Goal: Task Accomplishment & Management: Manage account settings

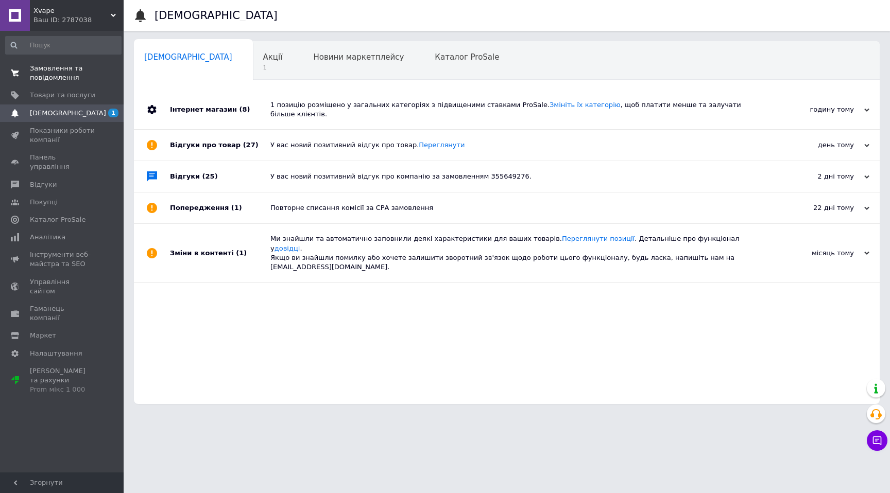
click at [68, 64] on span "Замовлення та повідомлення" at bounding box center [62, 73] width 65 height 19
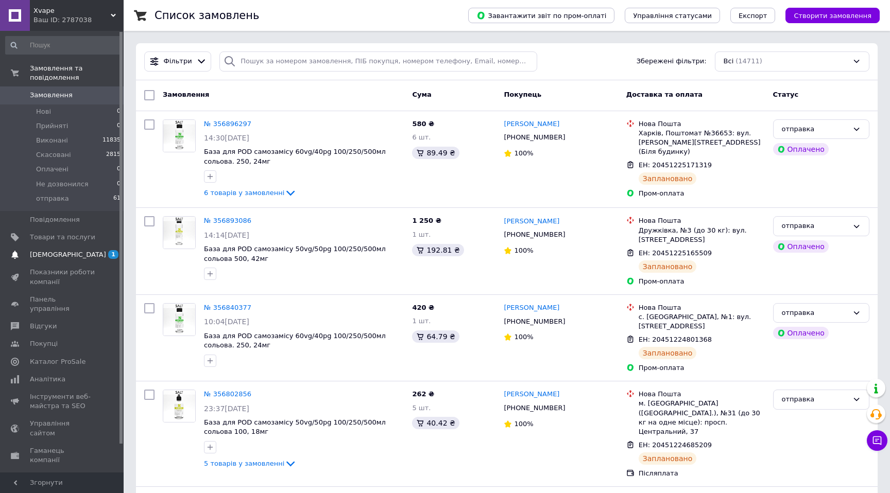
click at [87, 257] on span "[DEMOGRAPHIC_DATA]" at bounding box center [62, 254] width 65 height 9
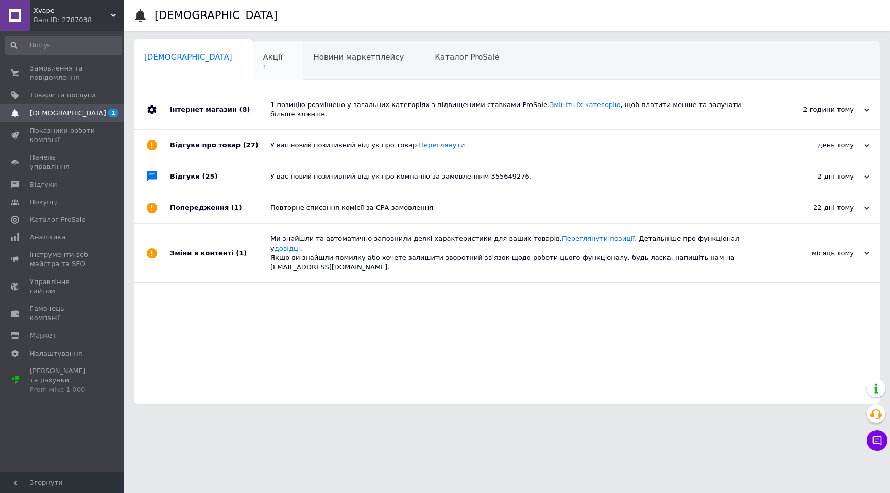
click at [253, 50] on div "Акції 1" at bounding box center [278, 61] width 50 height 39
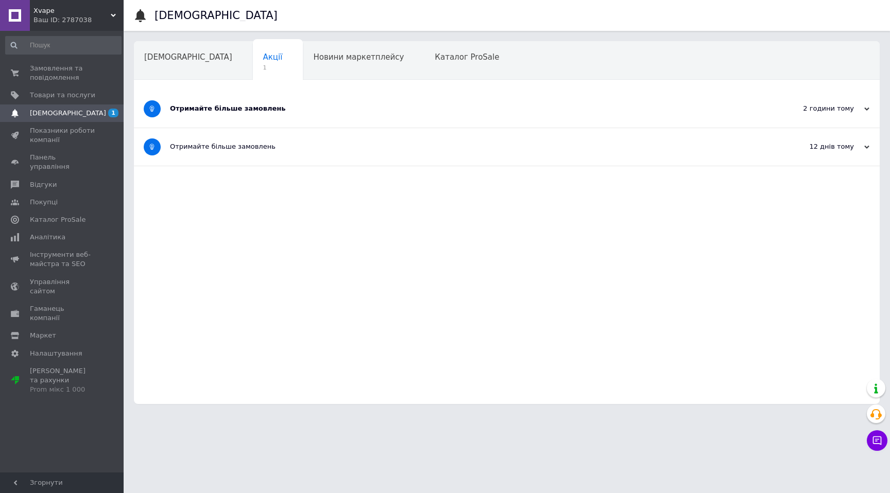
click at [227, 110] on div "Отримайте більше замовлень" at bounding box center [468, 108] width 596 height 9
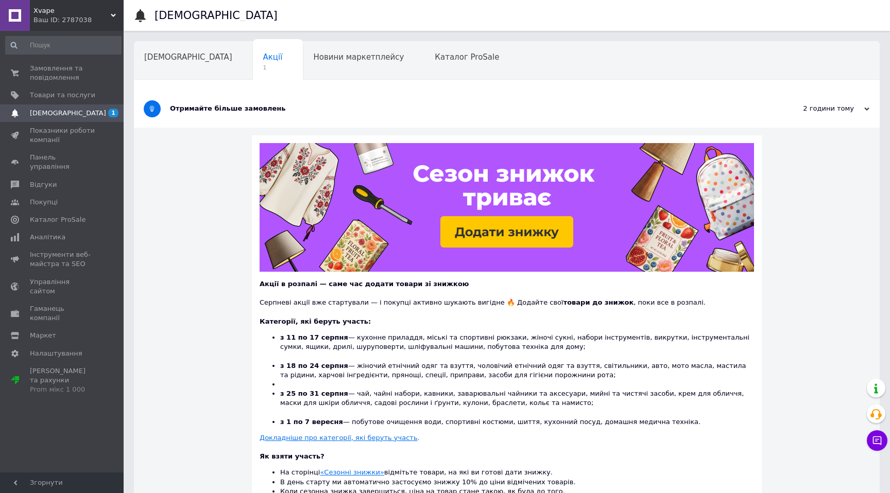
scroll to position [163, 0]
